Goal: Task Accomplishment & Management: Use online tool/utility

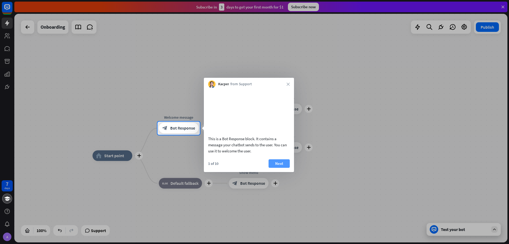
click at [282, 168] on button "Next" at bounding box center [279, 163] width 21 height 8
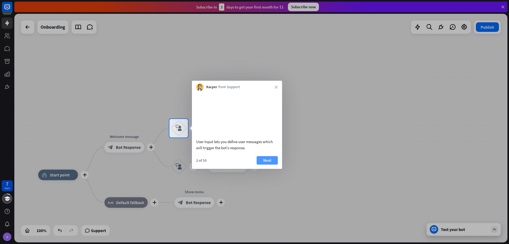
click at [273, 165] on button "Next" at bounding box center [267, 160] width 21 height 8
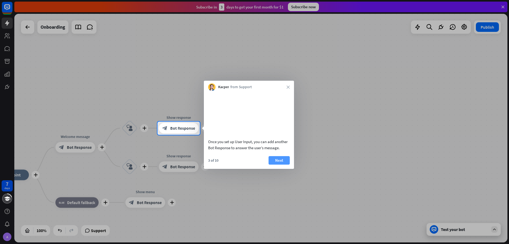
click at [289, 163] on button "Next" at bounding box center [279, 160] width 21 height 8
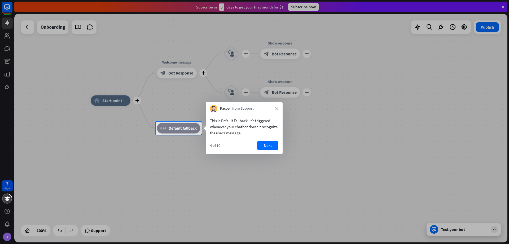
click at [178, 158] on div at bounding box center [254, 189] width 509 height 109
click at [274, 148] on button "Next" at bounding box center [267, 145] width 21 height 8
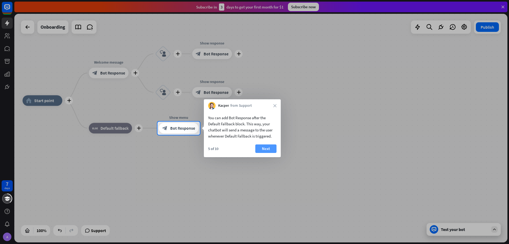
click at [270, 150] on button "Next" at bounding box center [266, 148] width 21 height 8
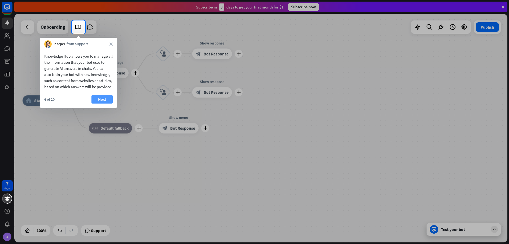
click at [98, 103] on button "Next" at bounding box center [102, 99] width 21 height 8
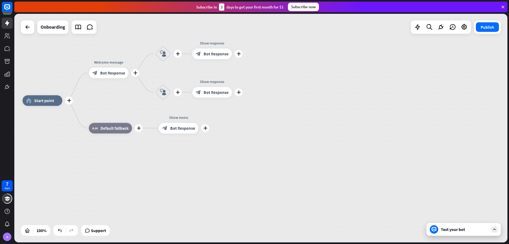
click at [98, 108] on div "plus home_2 Start point plus Welcome message block_bot_response Bot Response pl…" at bounding box center [270, 215] width 494 height 228
click at [98, 108] on div "7 days A close Product Help First steps Get started with ChatBot Help Center Fo…" at bounding box center [254, 122] width 509 height 244
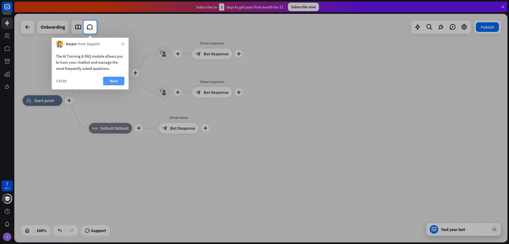
click at [115, 82] on button "Next" at bounding box center [113, 81] width 21 height 8
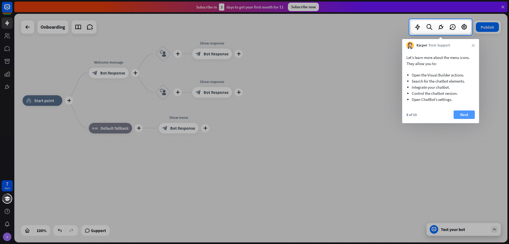
click at [473, 119] on button "Next" at bounding box center [464, 114] width 21 height 8
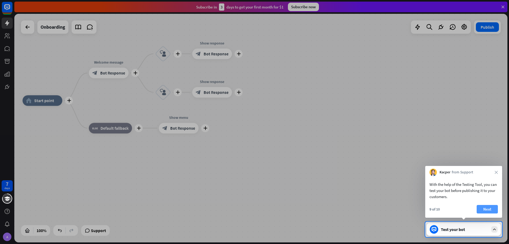
click at [485, 211] on button "Next" at bounding box center [487, 209] width 21 height 8
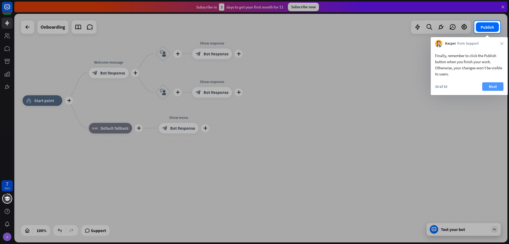
click at [489, 87] on button "Next" at bounding box center [493, 86] width 21 height 8
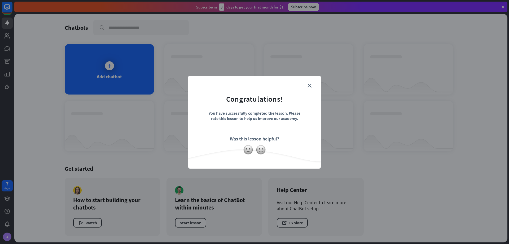
click at [309, 89] on form "Congratulations! You have successfully completed the lesson. Please rate this l…" at bounding box center [254, 113] width 119 height 63
click at [310, 88] on form "Congratulations! You have successfully completed the lesson. Please rate this l…" at bounding box center [254, 113] width 119 height 63
click at [310, 86] on icon "close" at bounding box center [310, 86] width 4 height 4
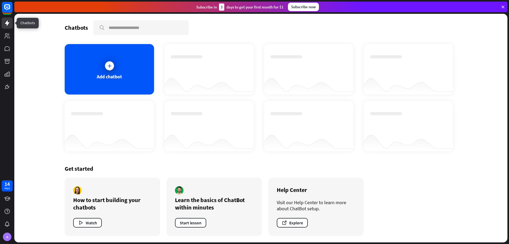
click at [7, 27] on link at bounding box center [7, 23] width 11 height 11
click at [93, 61] on div "Add chatbot" at bounding box center [109, 69] width 89 height 50
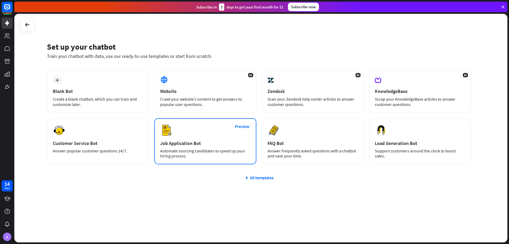
click at [226, 150] on div "Automate sourcing candidates to speed up your hiring process." at bounding box center [205, 153] width 90 height 10
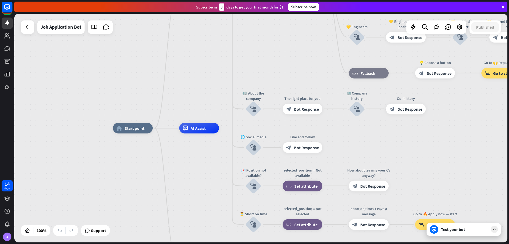
click at [475, 228] on div "Test your bot" at bounding box center [465, 229] width 48 height 5
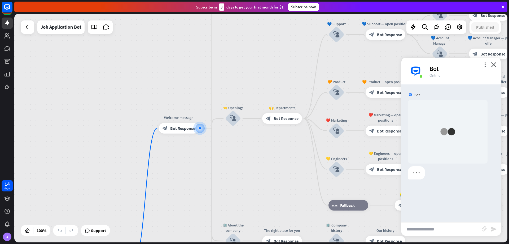
click at [421, 228] on input "text" at bounding box center [442, 228] width 80 height 13
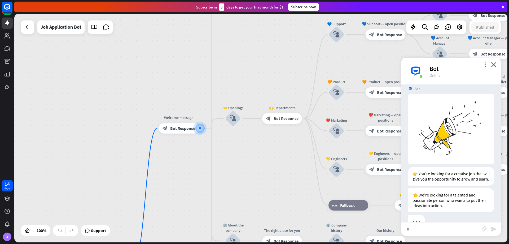
scroll to position [22, 0]
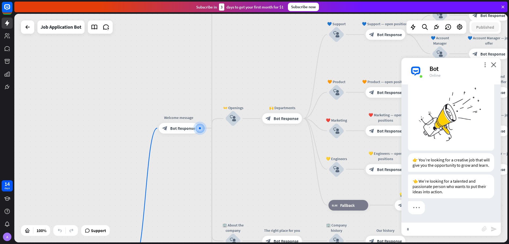
drag, startPoint x: 421, startPoint y: 228, endPoint x: 411, endPoint y: 228, distance: 10.9
click at [411, 228] on input "*" at bounding box center [442, 228] width 80 height 13
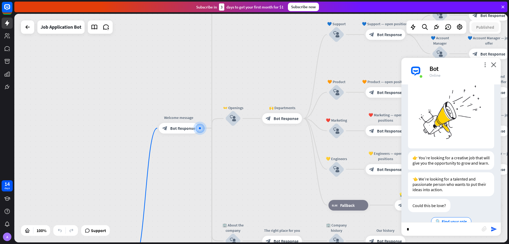
scroll to position [37, 0]
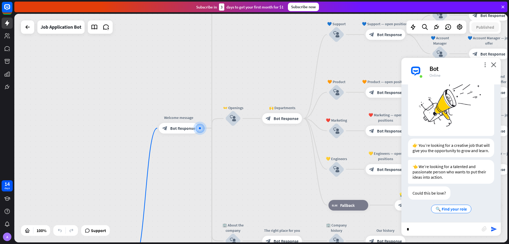
drag, startPoint x: 439, startPoint y: 226, endPoint x: 428, endPoint y: 226, distance: 10.9
click at [437, 227] on input "*" at bounding box center [442, 228] width 80 height 13
click at [426, 224] on input "*" at bounding box center [442, 228] width 80 height 13
drag, startPoint x: 424, startPoint y: 223, endPoint x: 404, endPoint y: 232, distance: 22.5
click at [404, 232] on input "*" at bounding box center [442, 228] width 80 height 13
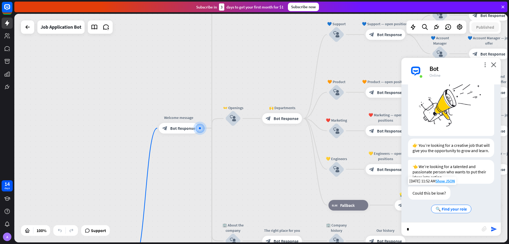
paste input "*****"
type input "******"
drag, startPoint x: 441, startPoint y: 230, endPoint x: 374, endPoint y: 221, distance: 67.7
click at [387, 229] on div "home_2 Start point Welcome message block_bot_response Bot Response ✨ Main menu …" at bounding box center [261, 128] width 494 height 228
click at [462, 235] on input "text" at bounding box center [442, 228] width 80 height 13
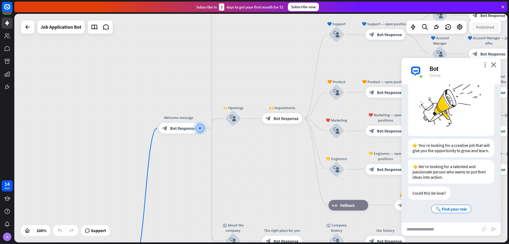
paste input "**********"
type input "**********"
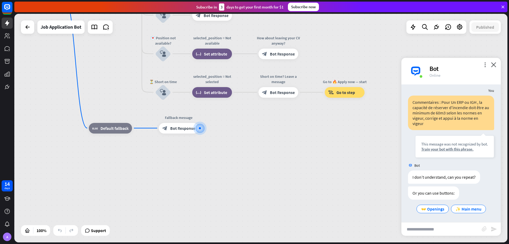
scroll to position [153, 0]
click at [446, 229] on input "text" at bounding box center [442, 228] width 80 height 13
paste input "**********"
type input "**********"
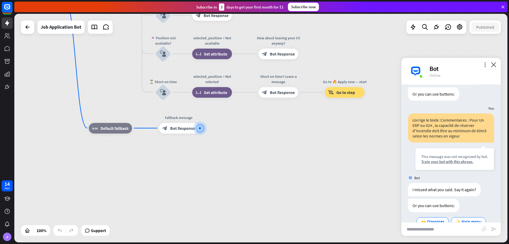
scroll to position [265, 0]
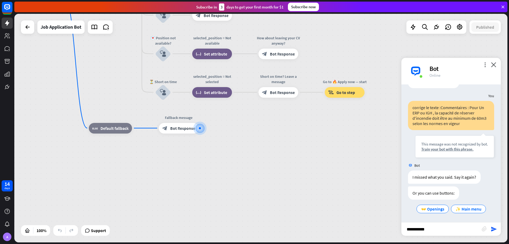
type input "**********"
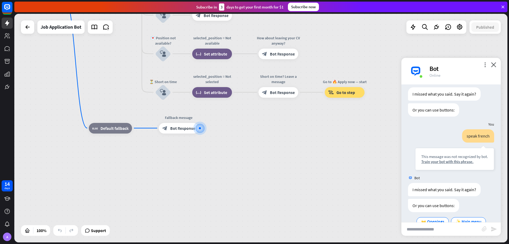
scroll to position [360, 0]
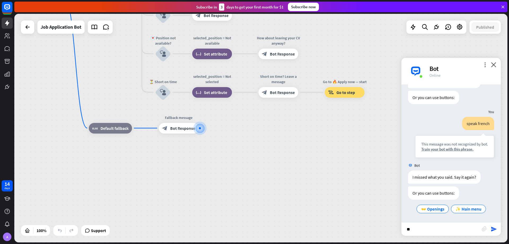
type input "*"
type input "**********"
click at [11, 22] on link at bounding box center [7, 23] width 11 height 11
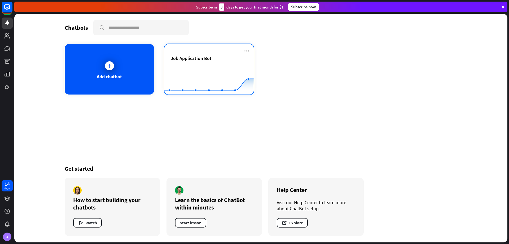
drag, startPoint x: 503, startPoint y: 2, endPoint x: 206, endPoint y: 51, distance: 300.9
click at [206, 51] on div "Job Application Bot Created with Highcharts 10.1.0 0 1 2" at bounding box center [209, 69] width 89 height 50
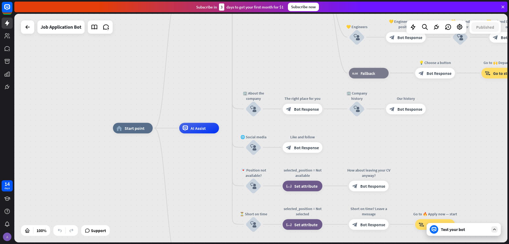
click at [7, 239] on div "A" at bounding box center [7, 236] width 8 height 8
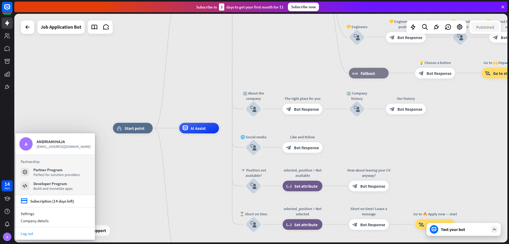
click at [40, 234] on link "Log out" at bounding box center [55, 233] width 80 height 7
